Goal: Information Seeking & Learning: Learn about a topic

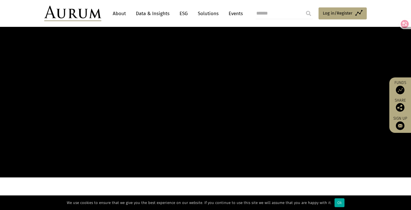
scroll to position [49, 0]
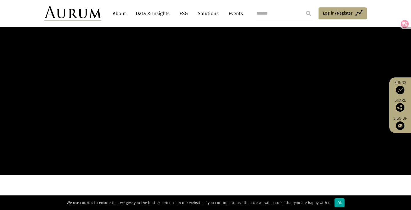
click at [182, 13] on link "ESG" at bounding box center [184, 13] width 14 height 11
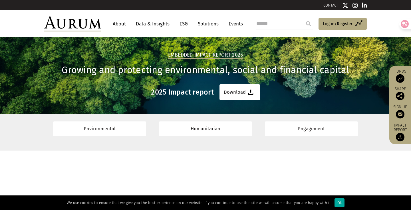
click at [114, 23] on link "About" at bounding box center [119, 24] width 19 height 11
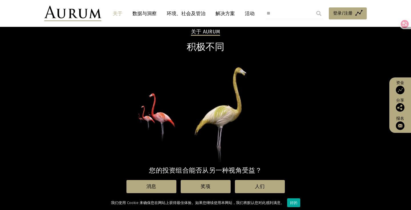
scroll to position [35, 0]
